Goal: Information Seeking & Learning: Understand process/instructions

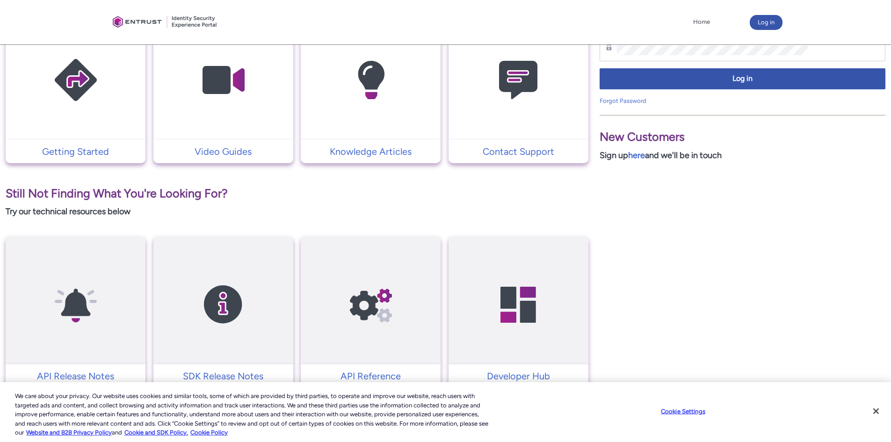
scroll to position [263, 0]
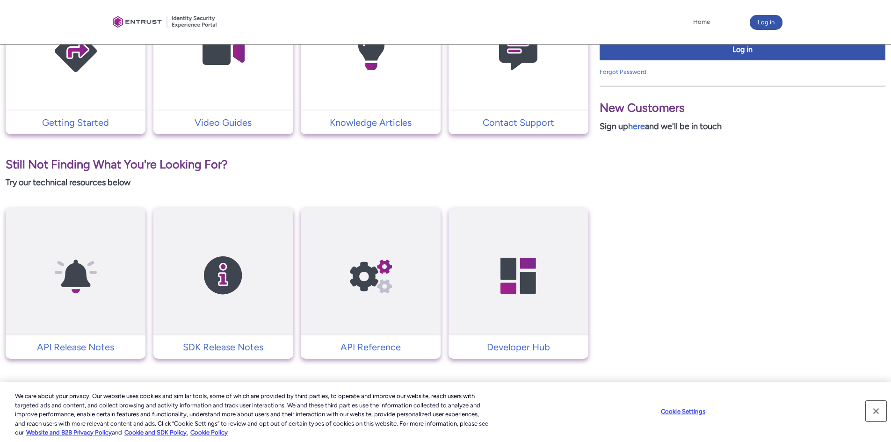
click at [880, 416] on button "Close" at bounding box center [876, 411] width 21 height 21
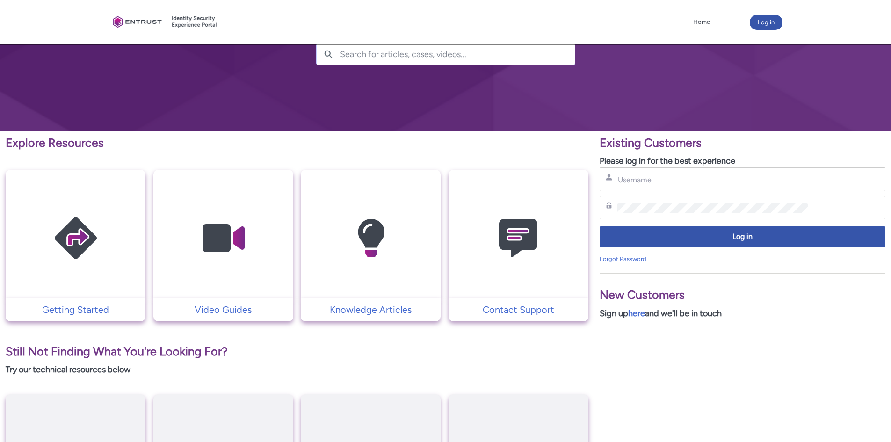
scroll to position [0, 0]
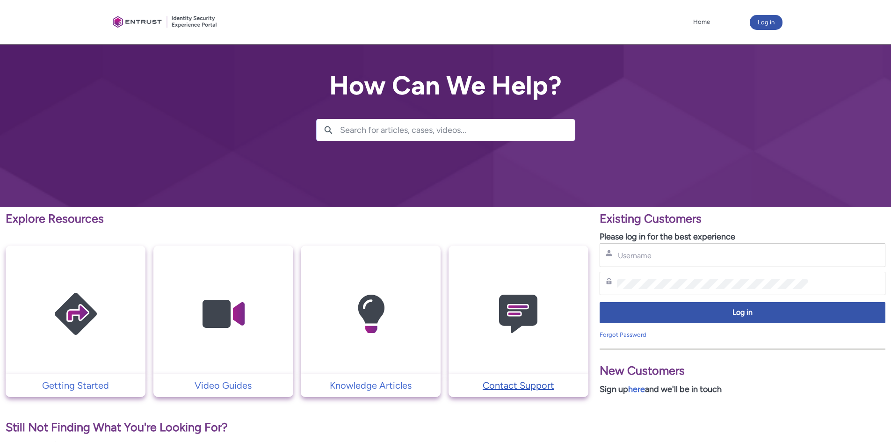
click at [513, 385] on p "Contact Support" at bounding box center [518, 386] width 131 height 14
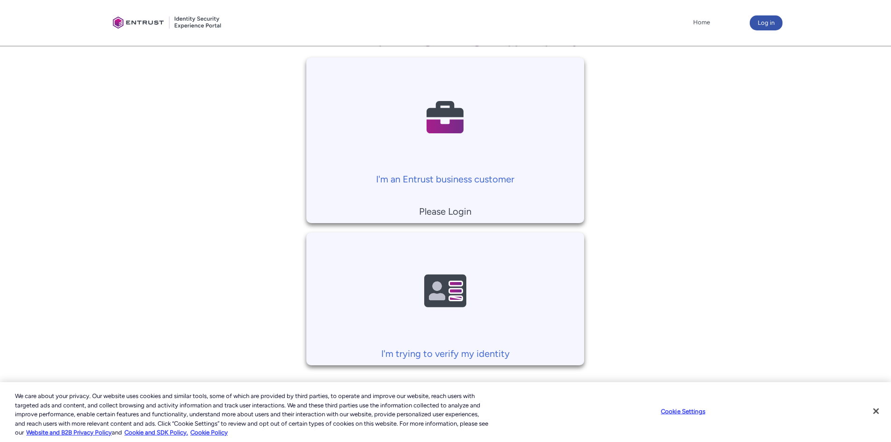
scroll to position [202, 0]
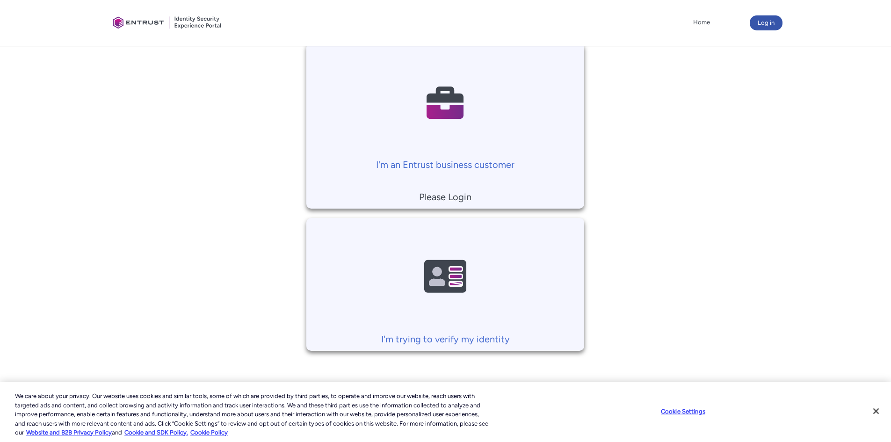
click at [452, 347] on td "I'm trying to verify my identity" at bounding box center [445, 284] width 278 height 133
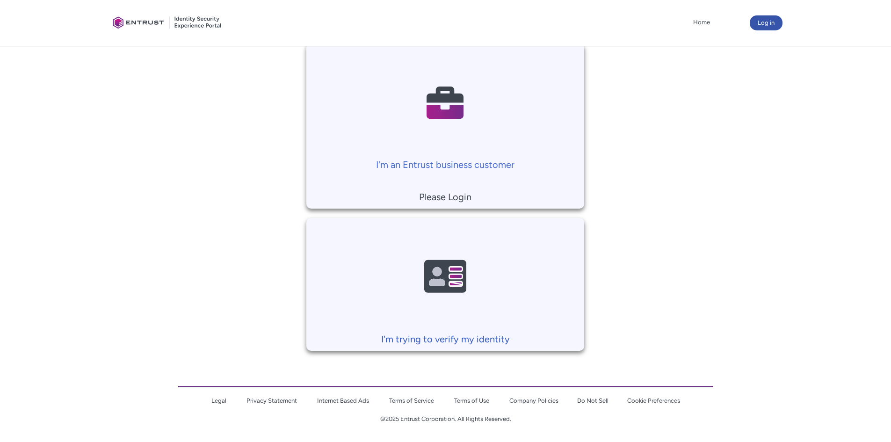
click at [454, 343] on p "I'm trying to verify my identity" at bounding box center [445, 339] width 269 height 14
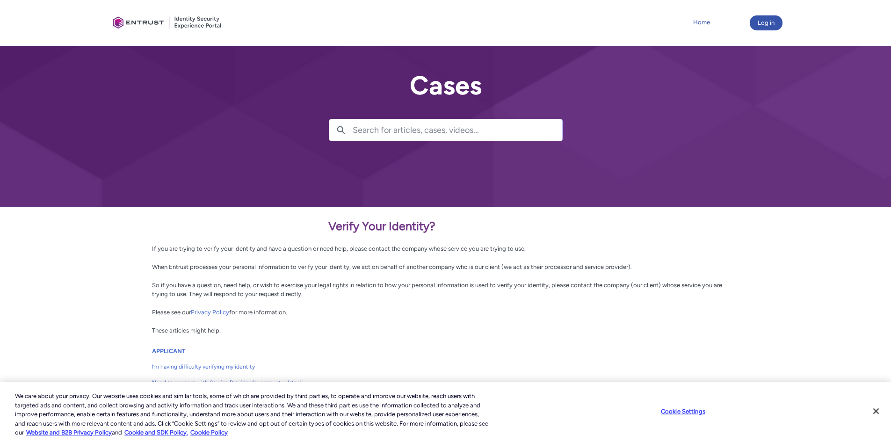
click at [709, 21] on link "Home" at bounding box center [702, 22] width 22 height 14
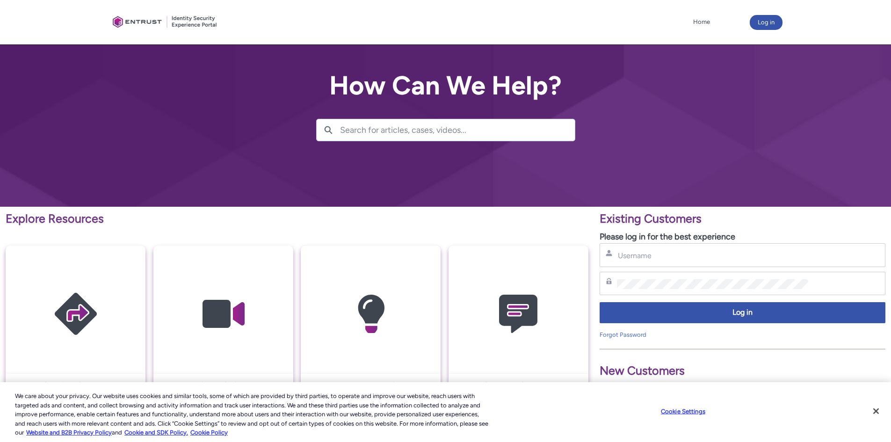
click at [157, 28] on div at bounding box center [165, 22] width 112 height 35
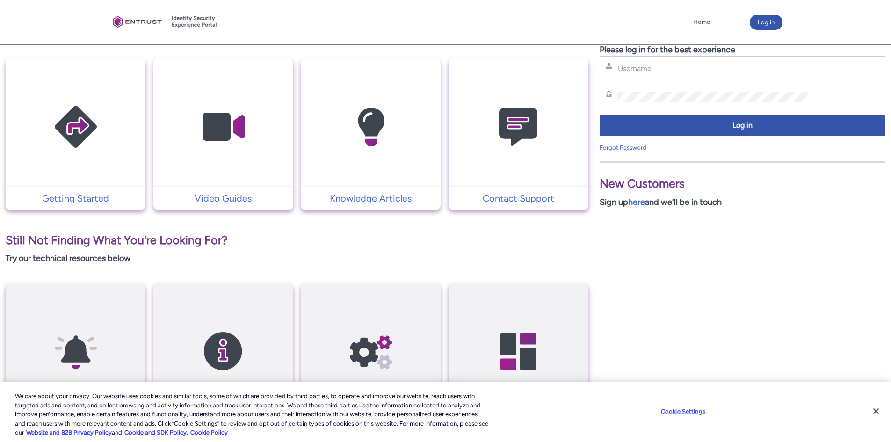
scroll to position [263, 0]
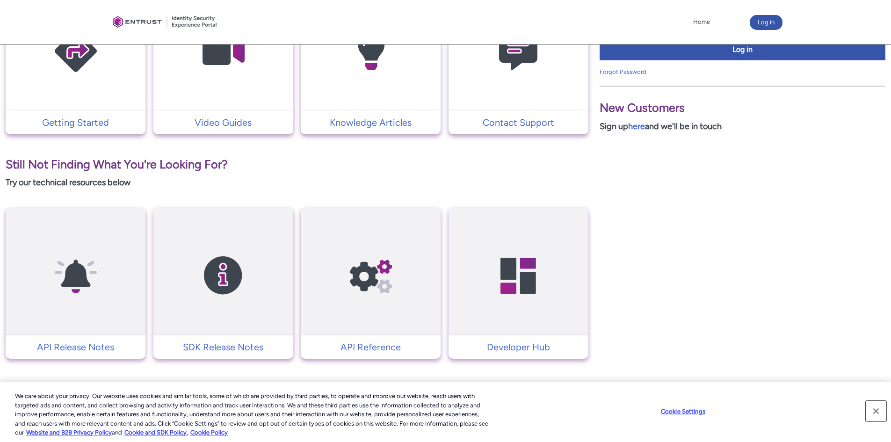
click at [881, 409] on button "Close" at bounding box center [876, 411] width 21 height 21
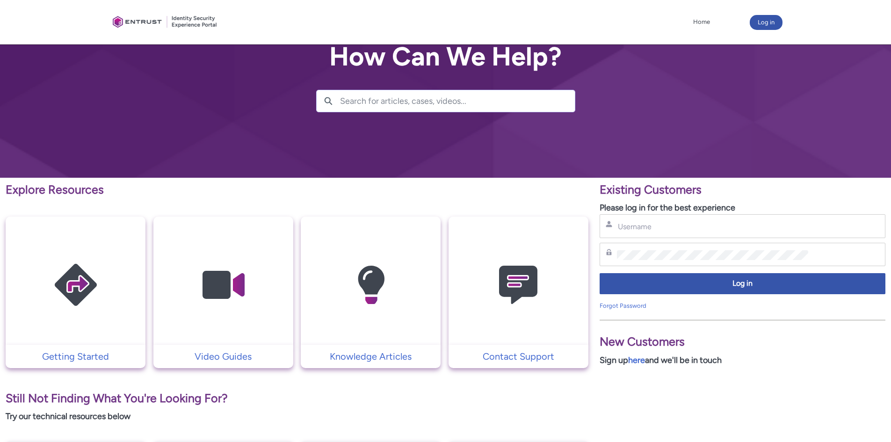
scroll to position [0, 0]
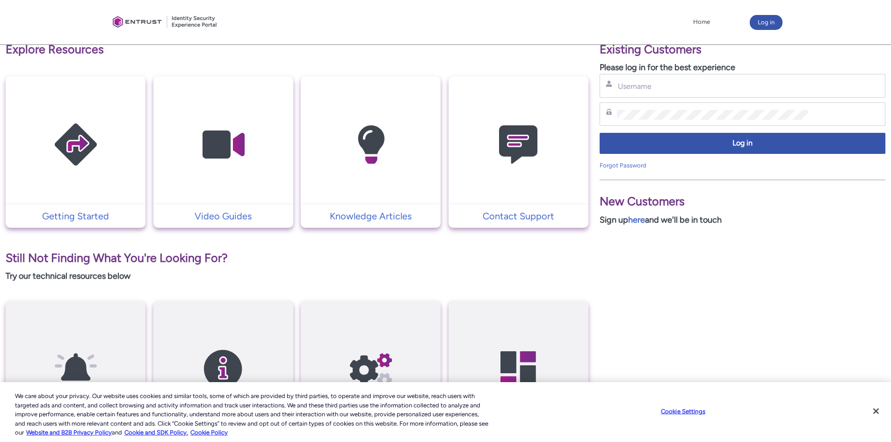
scroll to position [263, 0]
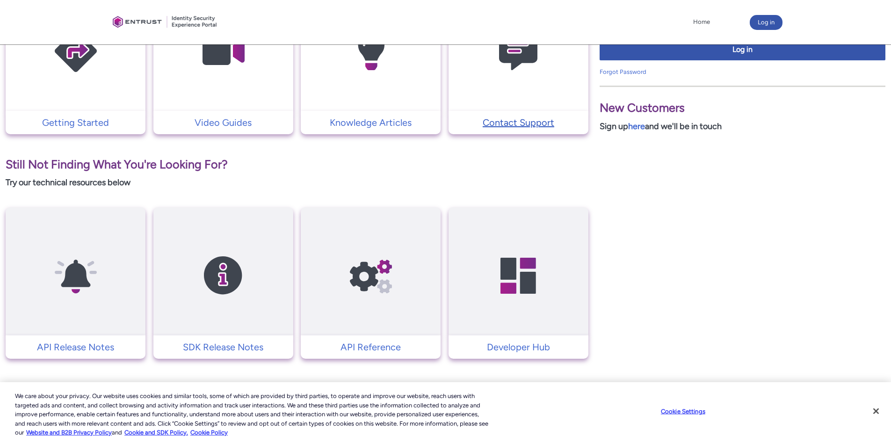
click at [519, 116] on p "Contact Support" at bounding box center [518, 123] width 131 height 14
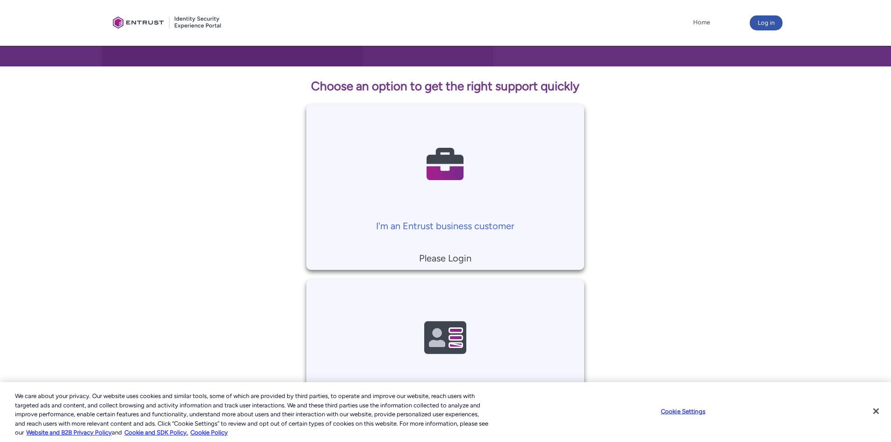
scroll to position [202, 0]
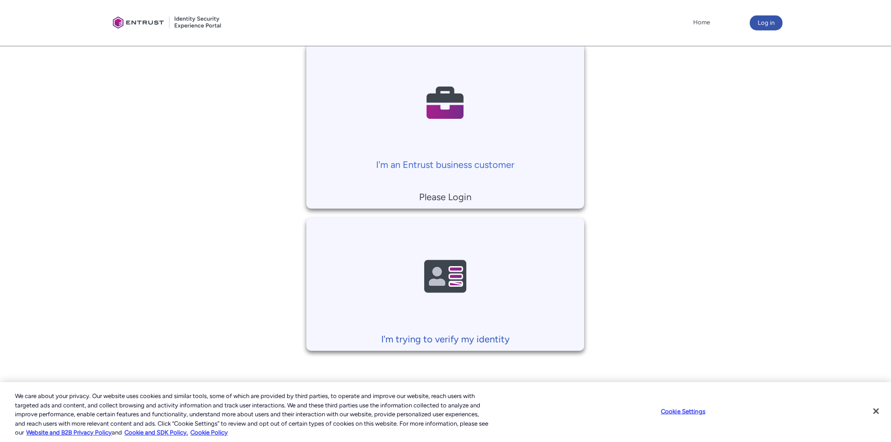
click at [443, 344] on p "I'm trying to verify my identity" at bounding box center [445, 339] width 269 height 14
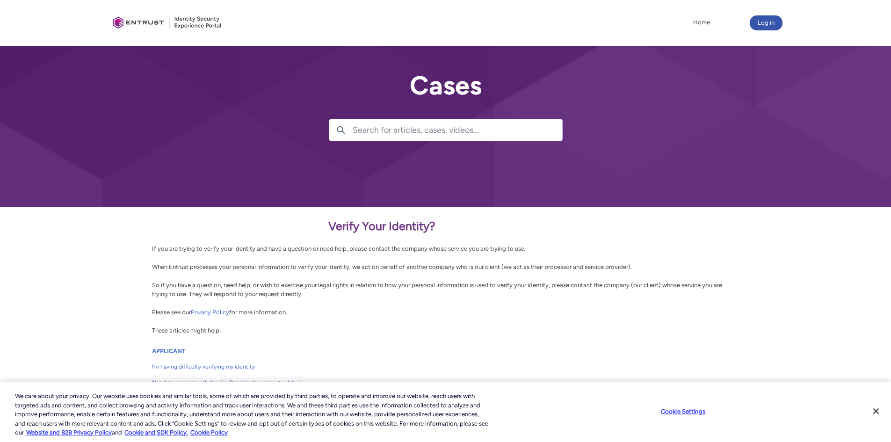
scroll to position [73, 0]
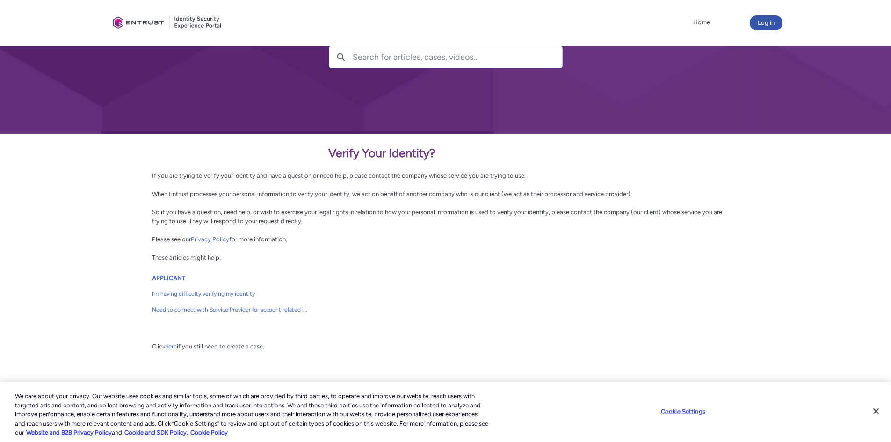
click at [175, 346] on link "here" at bounding box center [171, 346] width 12 height 7
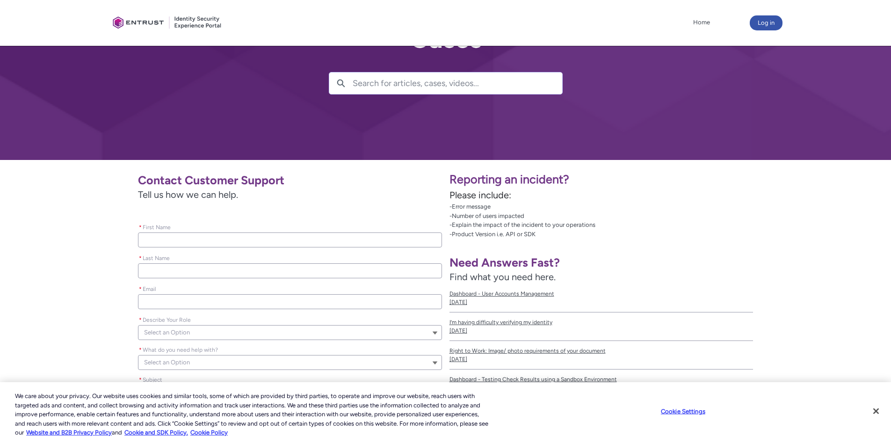
scroll to position [94, 0]
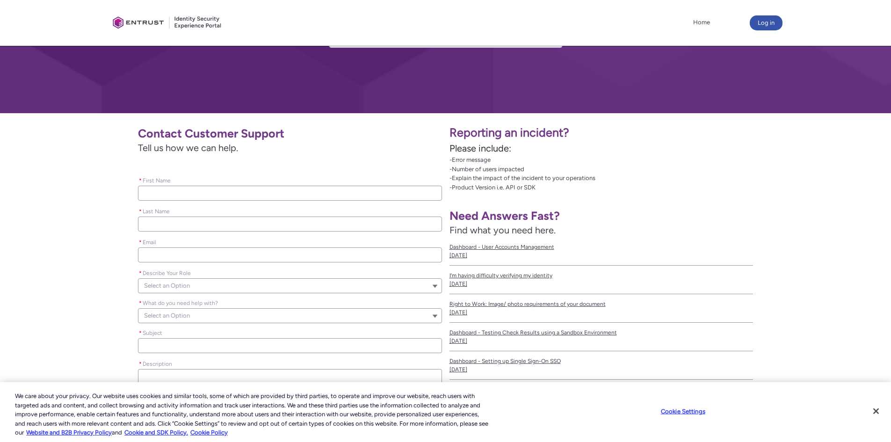
click at [194, 288] on button "Select an Option" at bounding box center [290, 285] width 304 height 15
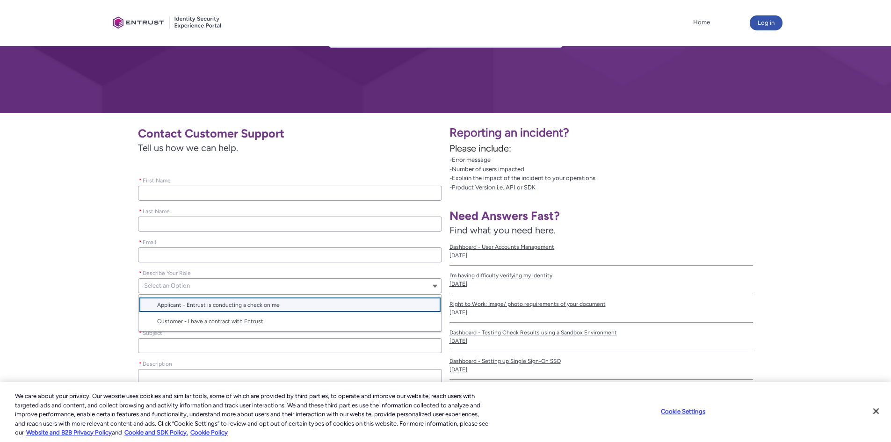
click at [194, 288] on button "Select an Option" at bounding box center [290, 285] width 304 height 15
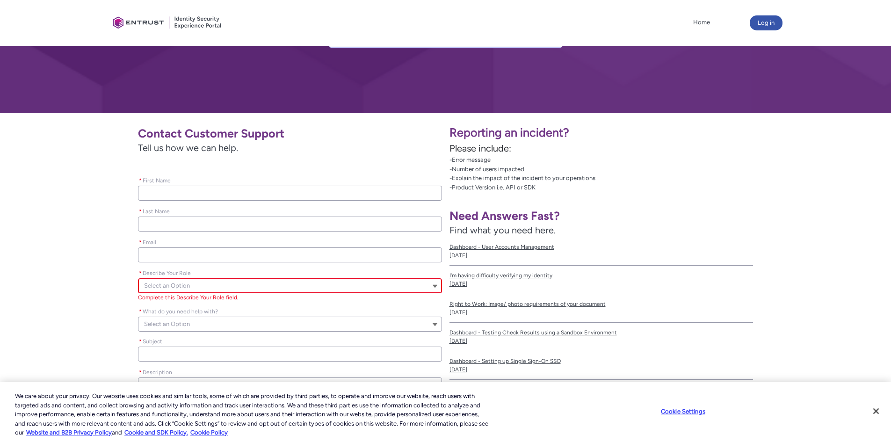
click at [179, 315] on div "* What do you need help with? Select an Option" at bounding box center [290, 319] width 304 height 26
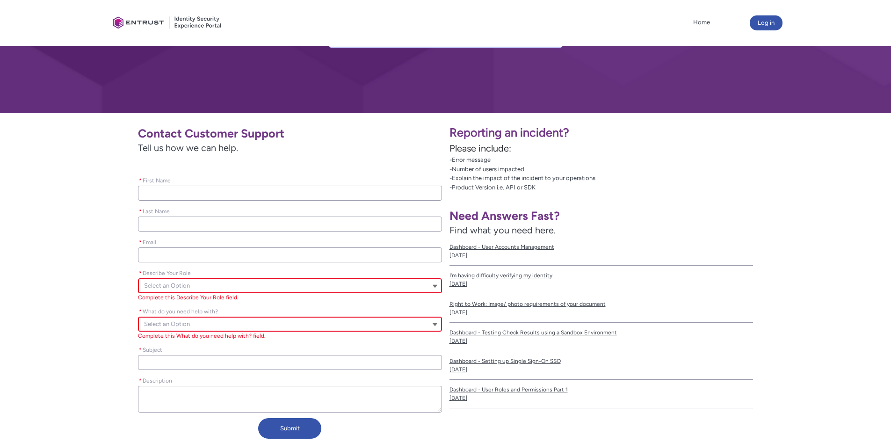
scroll to position [187, 0]
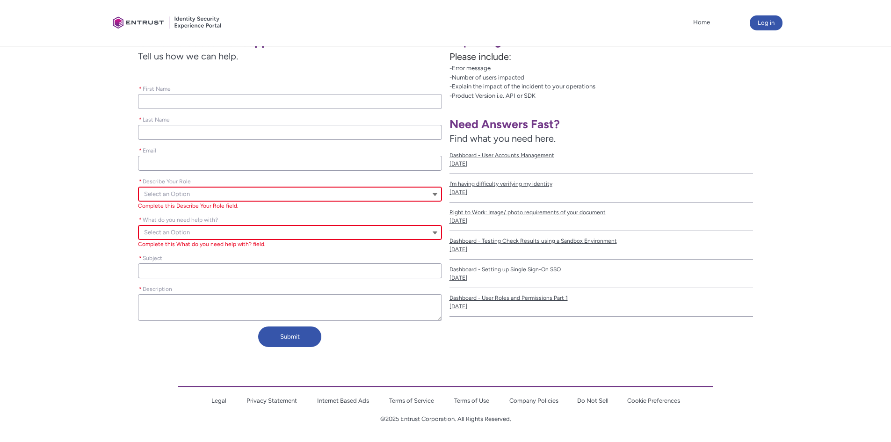
click at [165, 235] on span "Select an Option" at bounding box center [167, 233] width 46 height 14
click at [121, 238] on div "Contact Customer Support Tell us how we can help. Please leave this field empty…" at bounding box center [224, 190] width 435 height 322
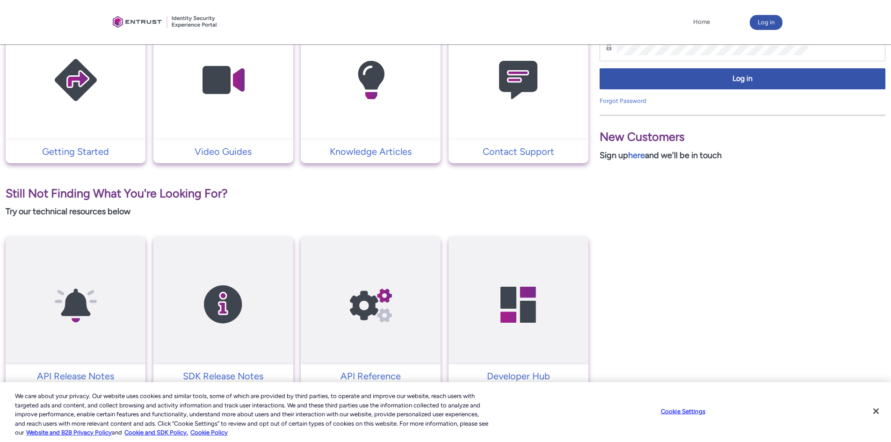
scroll to position [263, 0]
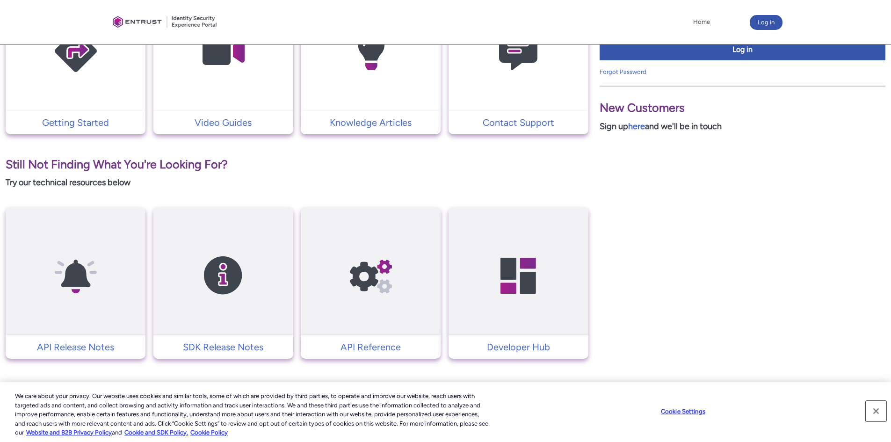
click at [876, 413] on button "Close" at bounding box center [876, 411] width 21 height 21
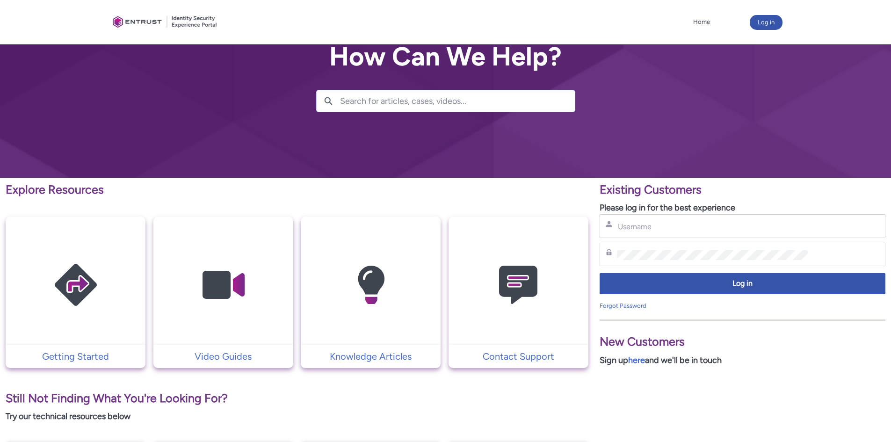
scroll to position [0, 0]
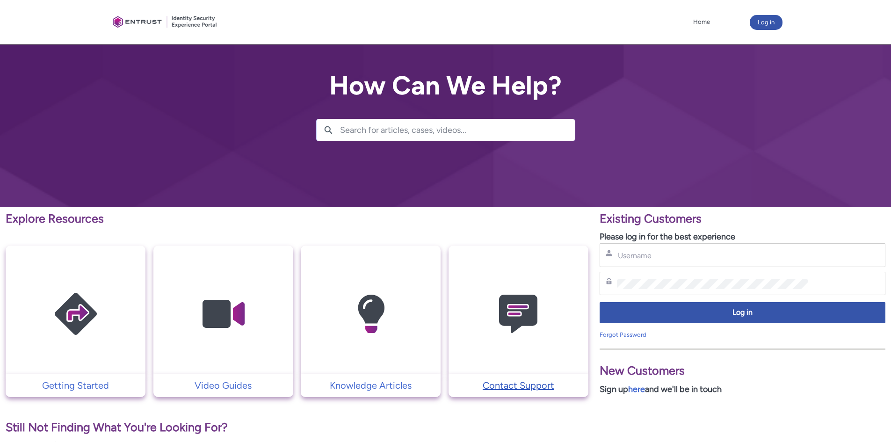
click at [512, 384] on p "Contact Support" at bounding box center [518, 386] width 131 height 14
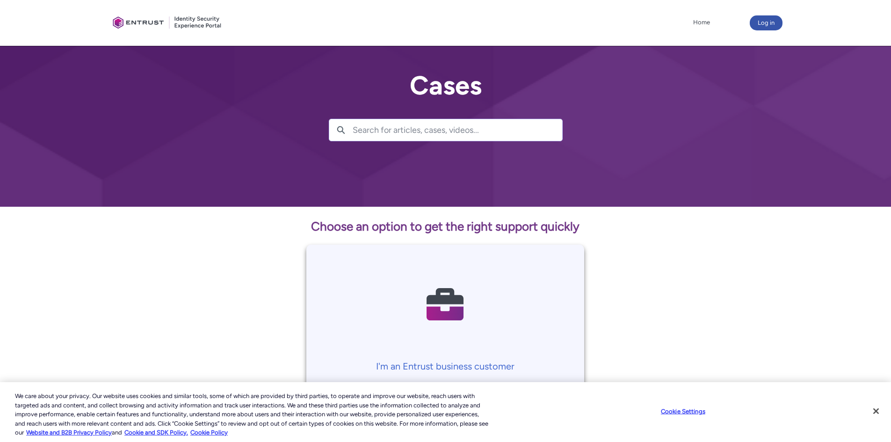
scroll to position [187, 0]
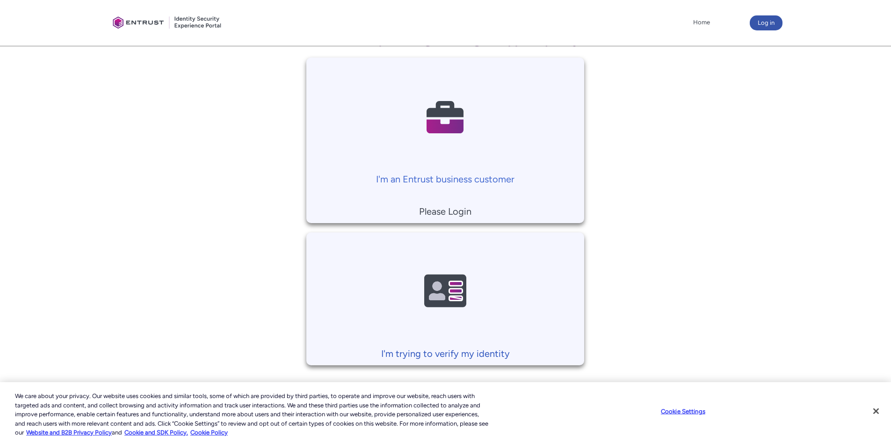
click at [450, 357] on p "I'm trying to verify my identity" at bounding box center [445, 354] width 269 height 14
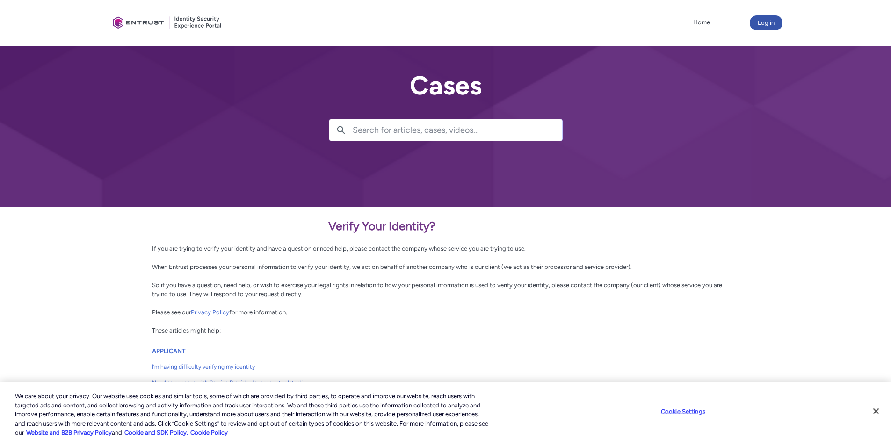
scroll to position [73, 0]
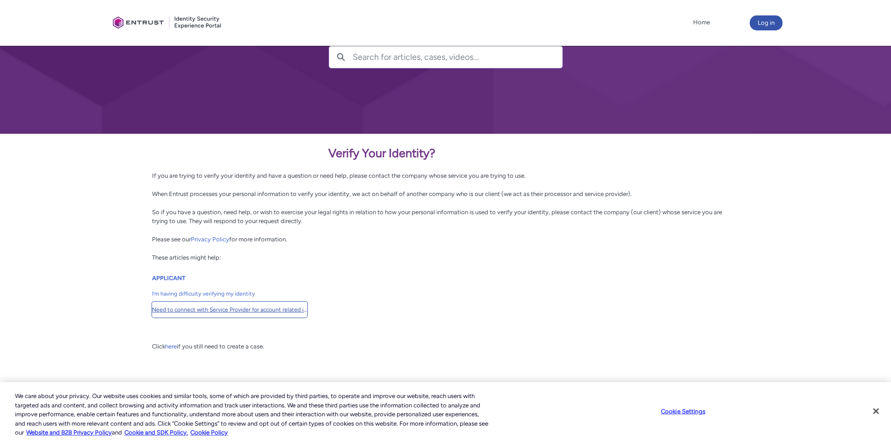
click at [244, 308] on span "Need to connect with Service Provider for account related issues" at bounding box center [229, 310] width 155 height 8
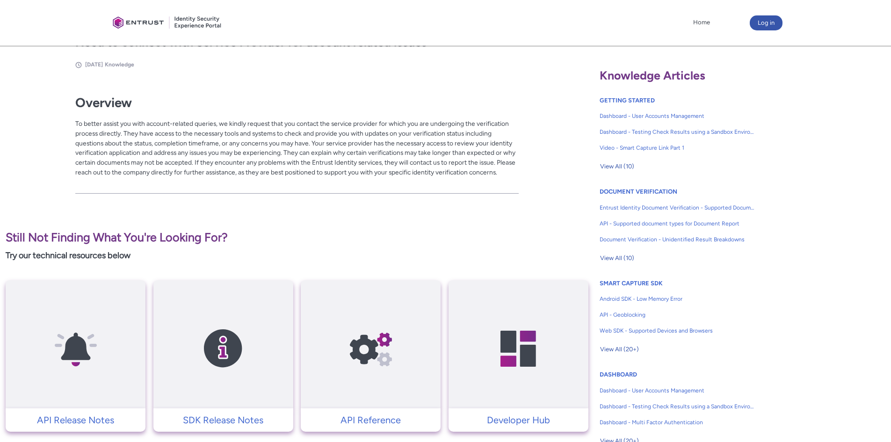
scroll to position [6, 0]
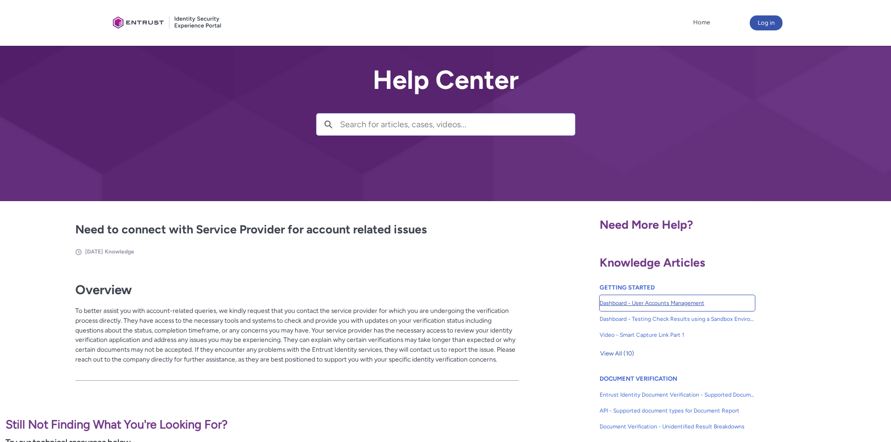
click at [648, 304] on span "Dashboard - User Accounts Management" at bounding box center [677, 303] width 155 height 8
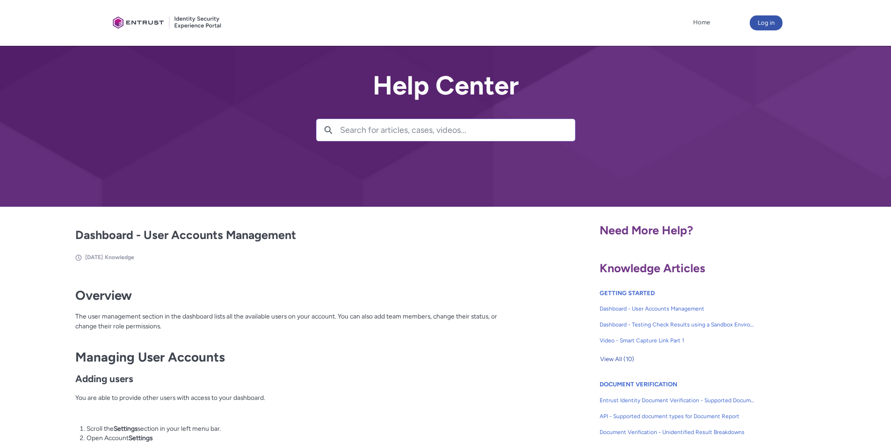
click at [130, 25] on div at bounding box center [167, 23] width 117 height 36
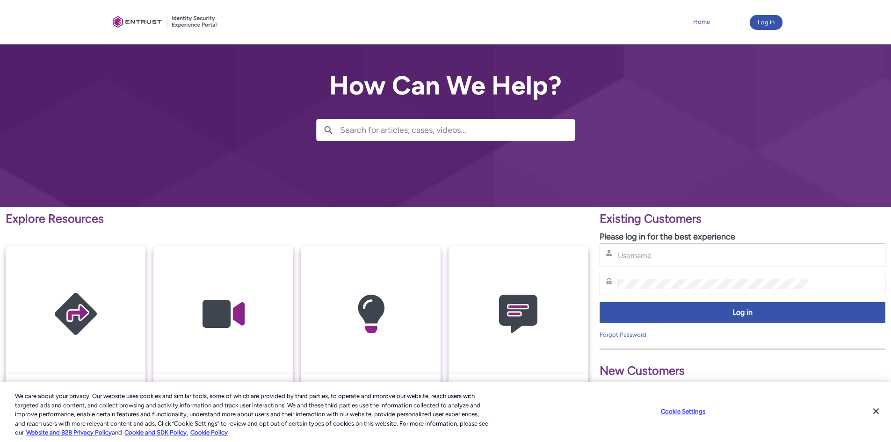
click at [705, 22] on link "Home" at bounding box center [702, 22] width 22 height 14
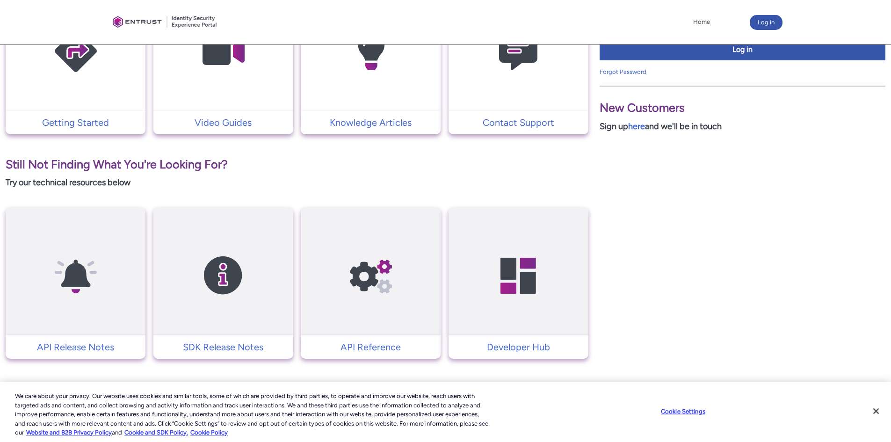
scroll to position [123, 0]
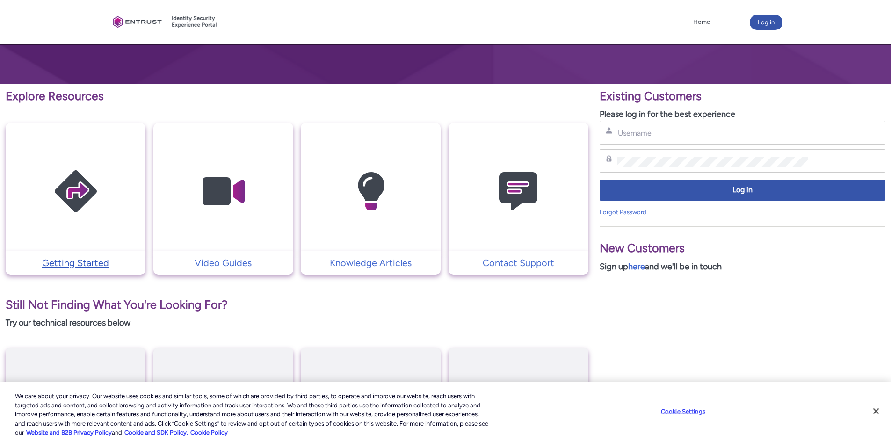
click at [105, 265] on p "Getting Started" at bounding box center [75, 263] width 131 height 14
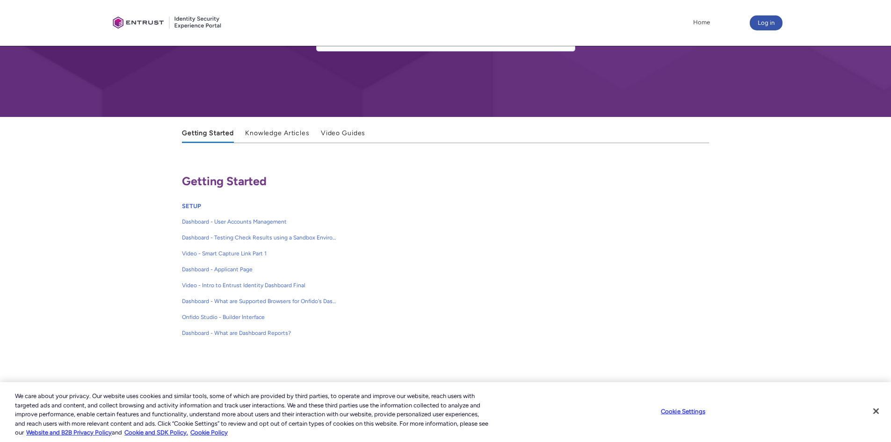
scroll to position [148, 0]
